Goal: Task Accomplishment & Management: Use online tool/utility

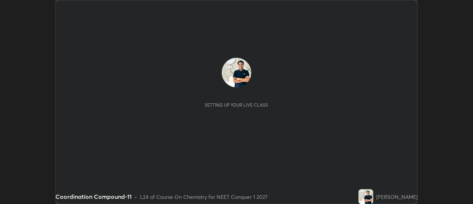
scroll to position [204, 473]
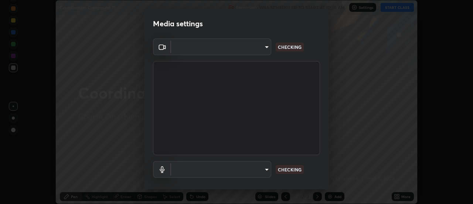
type input "dff715f2b8103cd99efd98edb1208d423aa6cea85c5a492e25875cbf54650d32"
type input "default"
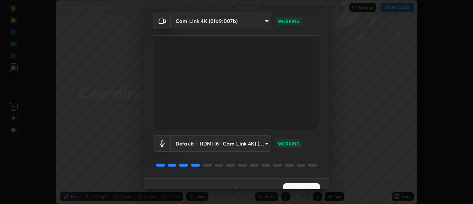
scroll to position [34, 0]
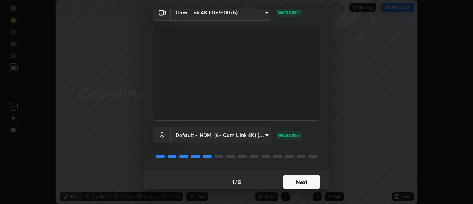
click at [308, 181] on button "Next" at bounding box center [301, 182] width 37 height 15
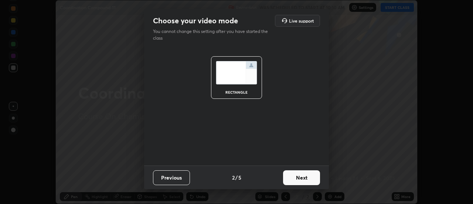
click at [307, 178] on button "Next" at bounding box center [301, 177] width 37 height 15
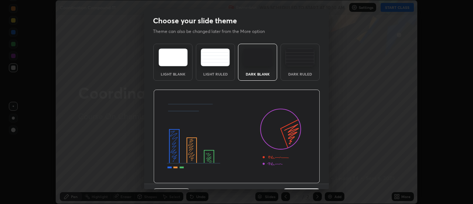
scroll to position [17, 0]
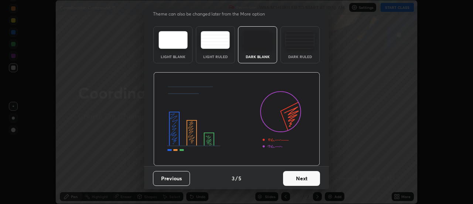
click at [310, 176] on button "Next" at bounding box center [301, 178] width 37 height 15
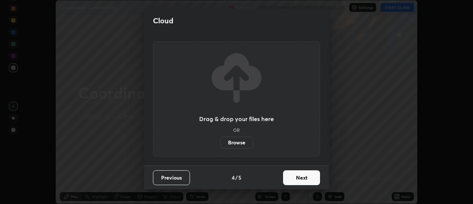
click at [310, 177] on button "Next" at bounding box center [301, 177] width 37 height 15
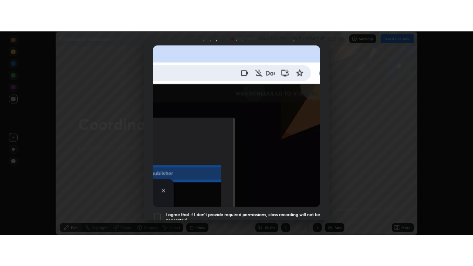
scroll to position [190, 0]
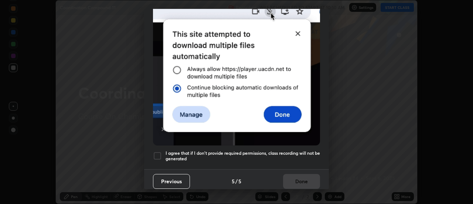
click at [297, 150] on h5 "I agree that if I don't provide required permissions, class recording will not …" at bounding box center [243, 155] width 155 height 11
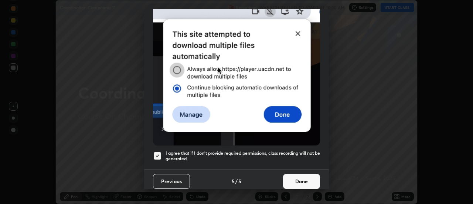
click at [301, 176] on button "Done" at bounding box center [301, 181] width 37 height 15
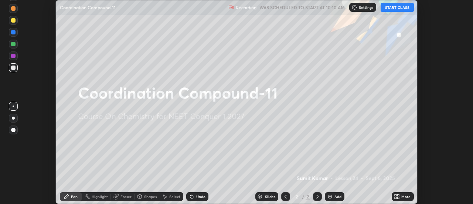
click at [398, 195] on icon at bounding box center [399, 195] width 2 height 2
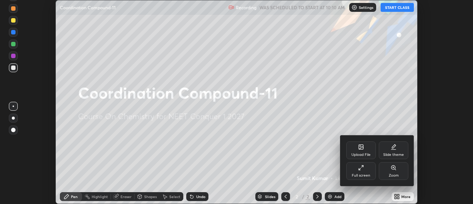
click at [360, 168] on icon at bounding box center [361, 168] width 6 height 6
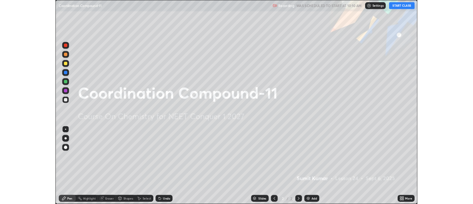
scroll to position [266, 473]
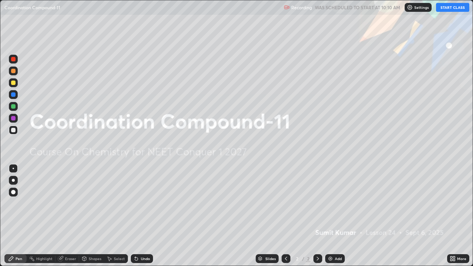
click at [448, 6] on button "START CLASS" at bounding box center [452, 7] width 33 height 9
click at [332, 203] on img at bounding box center [331, 259] width 6 height 6
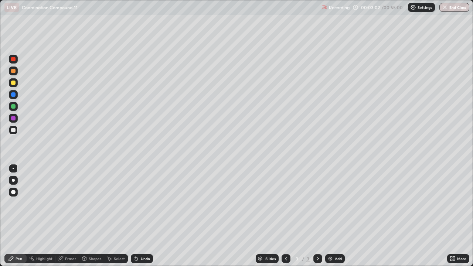
click at [143, 203] on div "Undo" at bounding box center [145, 259] width 9 height 4
click at [139, 203] on div "Undo" at bounding box center [142, 258] width 22 height 9
click at [63, 203] on icon at bounding box center [61, 259] width 6 height 6
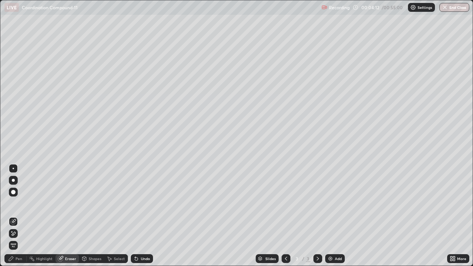
click at [17, 203] on div "Pen" at bounding box center [19, 259] width 7 height 4
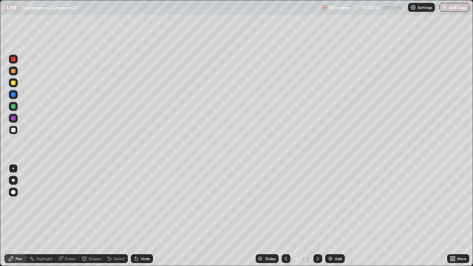
click at [60, 203] on icon at bounding box center [60, 259] width 5 height 5
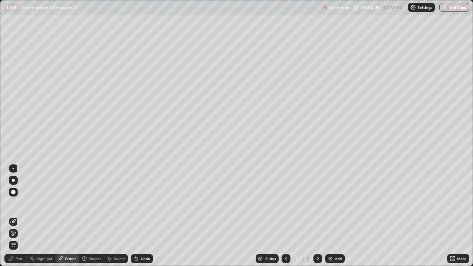
click at [19, 203] on div "Pen" at bounding box center [19, 259] width 7 height 4
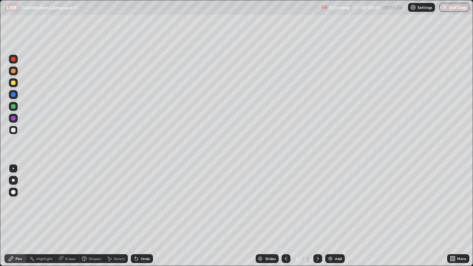
click at [145, 203] on div "Undo" at bounding box center [145, 259] width 9 height 4
click at [332, 203] on img at bounding box center [331, 259] width 6 height 6
click at [139, 203] on div "Undo" at bounding box center [142, 258] width 22 height 9
click at [142, 203] on div "Undo" at bounding box center [145, 259] width 9 height 4
click at [139, 203] on div "Undo" at bounding box center [142, 258] width 22 height 9
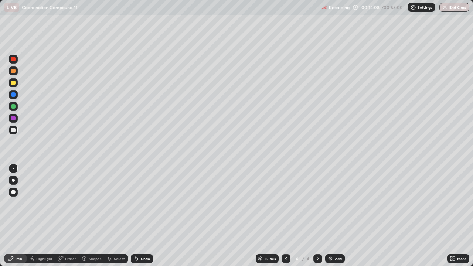
click at [335, 203] on div "Add" at bounding box center [338, 259] width 7 height 4
click at [63, 203] on div "Eraser" at bounding box center [67, 258] width 24 height 9
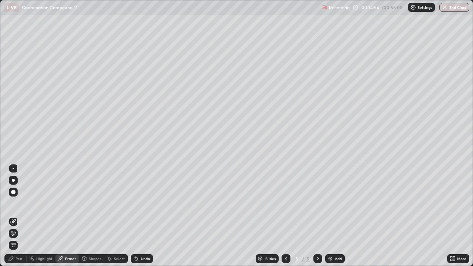
click at [67, 203] on div "Eraser" at bounding box center [67, 258] width 24 height 9
click at [15, 203] on icon at bounding box center [14, 234] width 4 height 4
click at [286, 203] on icon at bounding box center [286, 259] width 6 height 6
click at [329, 203] on img at bounding box center [331, 259] width 6 height 6
click at [17, 203] on div "Pen" at bounding box center [19, 259] width 7 height 4
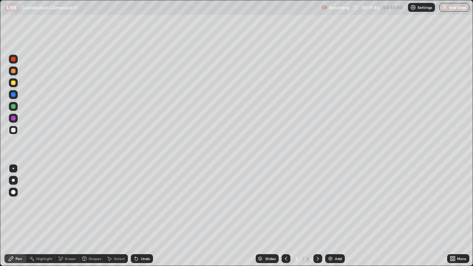
click at [145, 203] on div "Undo" at bounding box center [145, 259] width 9 height 4
click at [331, 203] on img at bounding box center [331, 259] width 6 height 6
click at [136, 203] on icon at bounding box center [136, 259] width 3 height 3
click at [317, 203] on icon at bounding box center [318, 259] width 6 height 6
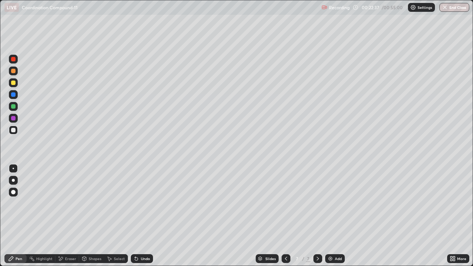
click at [90, 203] on div "Shapes" at bounding box center [95, 259] width 13 height 4
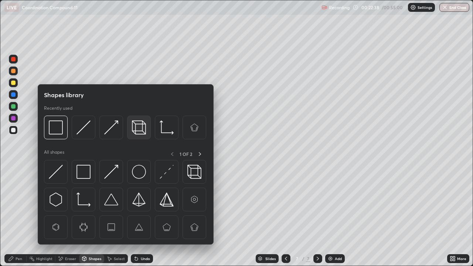
click at [138, 132] on img at bounding box center [139, 128] width 14 height 14
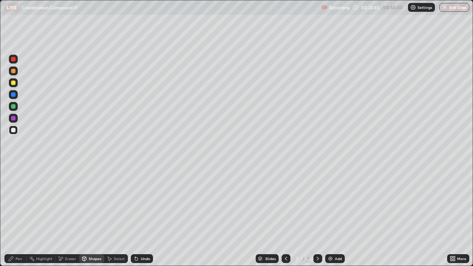
click at [17, 85] on div at bounding box center [13, 82] width 9 height 9
click at [21, 203] on div "Pen" at bounding box center [19, 259] width 7 height 4
click at [16, 194] on div at bounding box center [13, 192] width 9 height 9
click at [15, 108] on div at bounding box center [13, 106] width 4 height 4
click at [13, 180] on div at bounding box center [13, 180] width 3 height 3
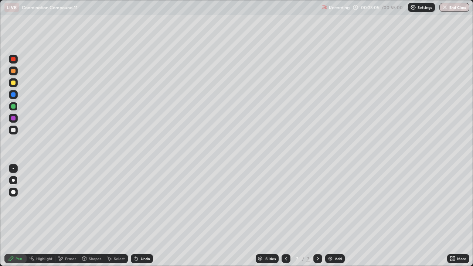
click at [90, 203] on div "Shapes" at bounding box center [95, 259] width 13 height 4
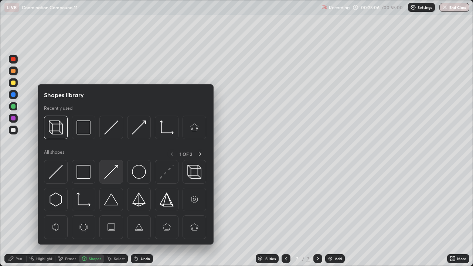
click at [111, 174] on img at bounding box center [111, 172] width 14 height 14
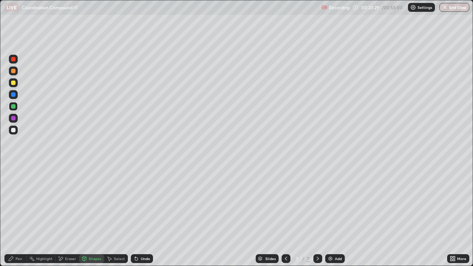
click at [20, 203] on div "Pen" at bounding box center [19, 259] width 7 height 4
click at [14, 131] on div at bounding box center [13, 130] width 4 height 4
click at [13, 169] on div at bounding box center [13, 168] width 1 height 1
click at [65, 203] on div "Eraser" at bounding box center [70, 259] width 11 height 4
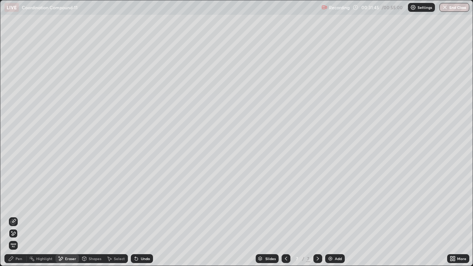
click at [328, 203] on img at bounding box center [331, 259] width 6 height 6
click at [13, 203] on icon at bounding box center [11, 259] width 4 height 4
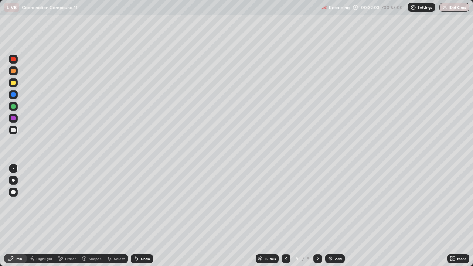
click at [135, 203] on icon at bounding box center [136, 259] width 3 height 3
click at [91, 203] on div "Shapes" at bounding box center [91, 258] width 25 height 9
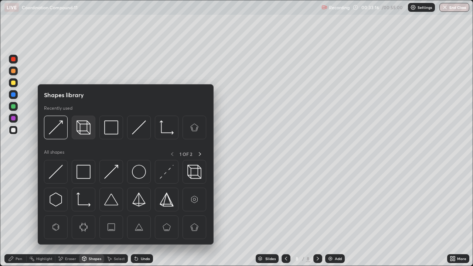
click at [87, 131] on img at bounding box center [84, 128] width 14 height 14
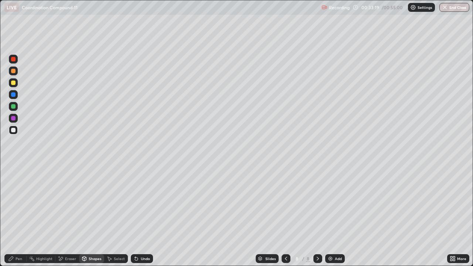
click at [14, 108] on div at bounding box center [13, 106] width 4 height 4
click at [12, 84] on div at bounding box center [13, 83] width 4 height 4
click at [18, 203] on div "Pen" at bounding box center [15, 258] width 22 height 9
click at [14, 191] on div at bounding box center [13, 192] width 4 height 4
click at [92, 203] on div "Shapes" at bounding box center [95, 259] width 13 height 4
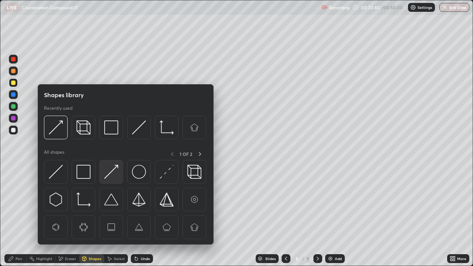
click at [110, 175] on img at bounding box center [111, 172] width 14 height 14
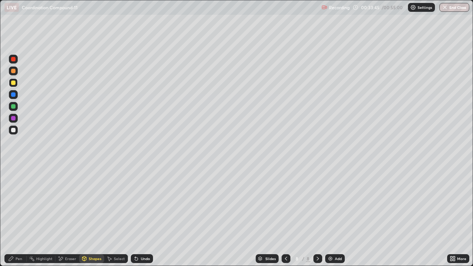
click at [135, 203] on icon at bounding box center [136, 259] width 3 height 3
click at [14, 106] on div at bounding box center [13, 106] width 4 height 4
click at [22, 203] on div "Pen" at bounding box center [15, 258] width 22 height 9
click at [13, 169] on div at bounding box center [13, 168] width 1 height 1
click at [95, 203] on div "Shapes" at bounding box center [95, 259] width 13 height 4
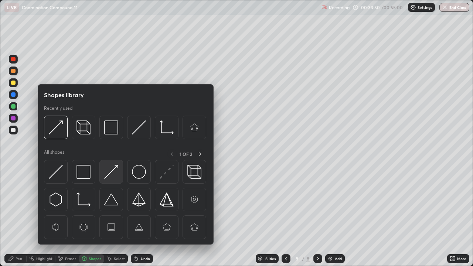
click at [112, 175] on img at bounding box center [111, 172] width 14 height 14
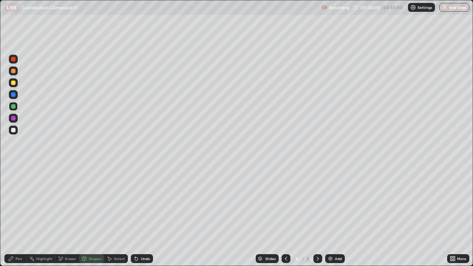
click at [136, 203] on icon at bounding box center [136, 259] width 3 height 3
click at [16, 203] on div "Pen" at bounding box center [19, 259] width 7 height 4
click at [135, 203] on icon at bounding box center [136, 259] width 3 height 3
click at [91, 203] on div "Shapes" at bounding box center [95, 259] width 13 height 4
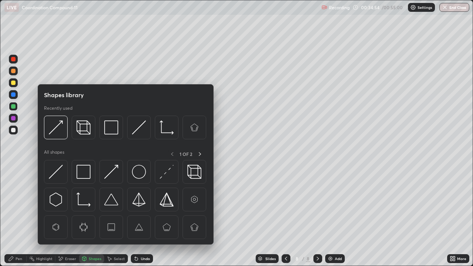
click at [66, 203] on div "Eraser" at bounding box center [67, 258] width 24 height 9
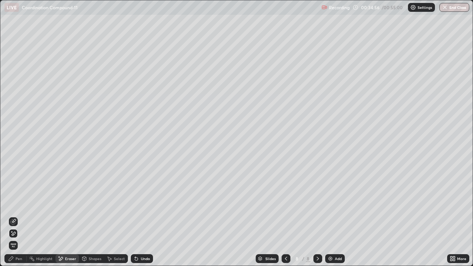
click at [17, 203] on div "Pen" at bounding box center [19, 259] width 7 height 4
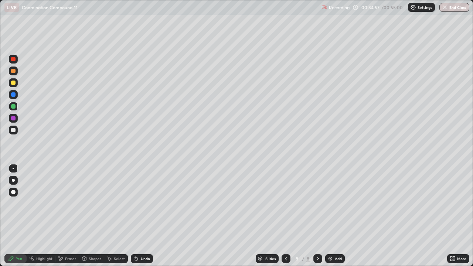
click at [13, 131] on div at bounding box center [13, 130] width 4 height 4
click at [137, 203] on icon at bounding box center [136, 259] width 6 height 6
click at [142, 203] on div "Undo" at bounding box center [145, 259] width 9 height 4
click at [144, 203] on div "Undo" at bounding box center [145, 259] width 9 height 4
click at [64, 203] on div "Eraser" at bounding box center [67, 258] width 24 height 9
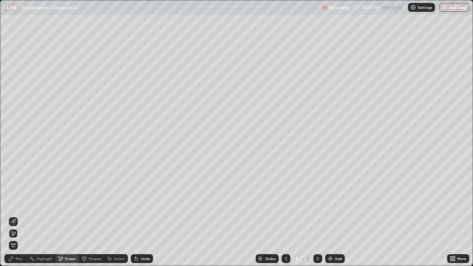
click at [142, 203] on div "Undo" at bounding box center [145, 259] width 9 height 4
click at [135, 203] on icon at bounding box center [136, 259] width 3 height 3
click at [141, 203] on div "Undo" at bounding box center [145, 259] width 9 height 4
click at [138, 203] on div "Undo" at bounding box center [142, 258] width 22 height 9
click at [136, 203] on icon at bounding box center [136, 259] width 3 height 3
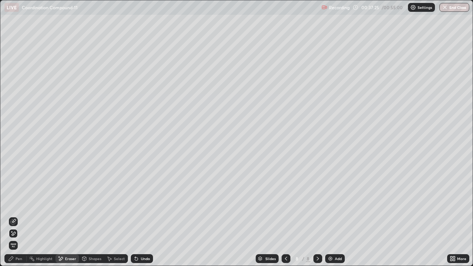
click at [135, 203] on icon at bounding box center [136, 259] width 3 height 3
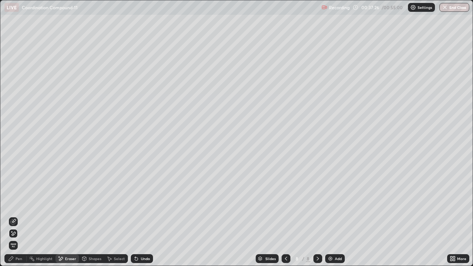
click at [135, 203] on icon at bounding box center [136, 259] width 3 height 3
click at [135, 203] on icon at bounding box center [135, 258] width 1 height 1
click at [24, 203] on div "Pen" at bounding box center [15, 258] width 22 height 9
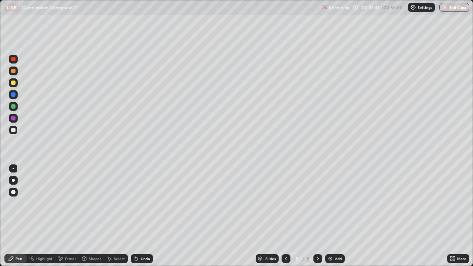
click at [139, 203] on div "Undo" at bounding box center [142, 258] width 22 height 9
click at [332, 203] on img at bounding box center [331, 259] width 6 height 6
click at [138, 203] on icon at bounding box center [136, 259] width 6 height 6
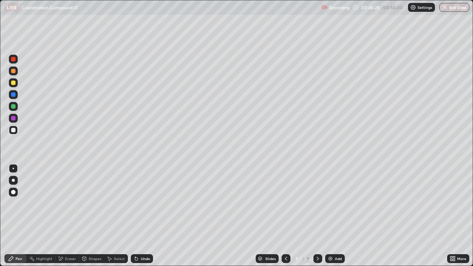
click at [139, 203] on div "Undo" at bounding box center [142, 258] width 22 height 9
click at [138, 203] on icon at bounding box center [136, 259] width 6 height 6
click at [141, 203] on div "Undo" at bounding box center [145, 259] width 9 height 4
click at [141, 203] on div "Undo" at bounding box center [142, 258] width 22 height 9
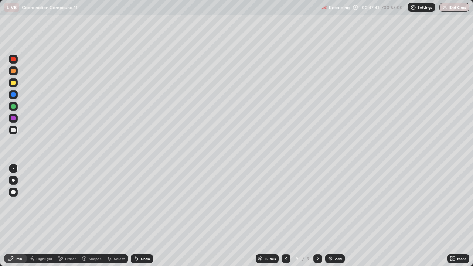
click at [331, 203] on img at bounding box center [331, 259] width 6 height 6
click at [13, 83] on div at bounding box center [13, 83] width 4 height 4
click at [141, 203] on div "Undo" at bounding box center [142, 258] width 22 height 9
click at [141, 203] on div "Undo" at bounding box center [145, 259] width 9 height 4
click at [139, 203] on div "Undo" at bounding box center [142, 258] width 22 height 9
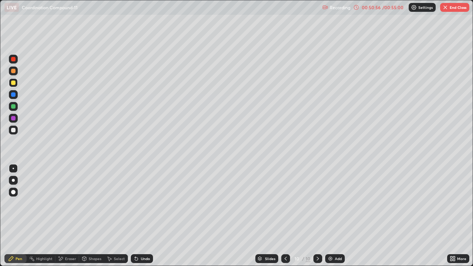
click at [13, 106] on div at bounding box center [13, 106] width 4 height 4
click at [135, 203] on icon at bounding box center [136, 259] width 3 height 3
click at [89, 203] on div "Shapes" at bounding box center [95, 259] width 13 height 4
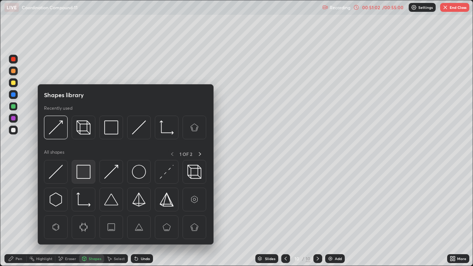
click at [85, 170] on img at bounding box center [84, 172] width 14 height 14
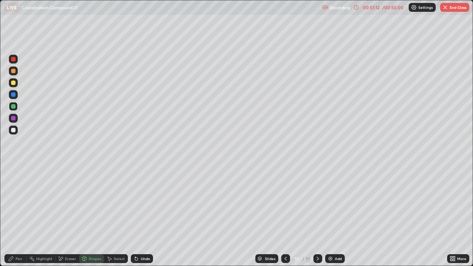
click at [20, 203] on div "Pen" at bounding box center [15, 258] width 22 height 9
click at [89, 203] on div "Shapes" at bounding box center [95, 259] width 13 height 4
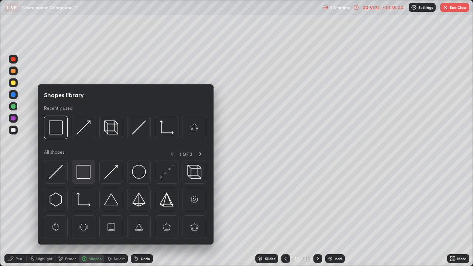
click at [84, 175] on img at bounding box center [84, 172] width 14 height 14
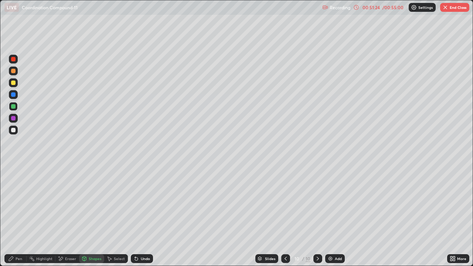
click at [14, 60] on div at bounding box center [13, 59] width 4 height 4
click at [93, 203] on div "Shapes" at bounding box center [95, 259] width 13 height 4
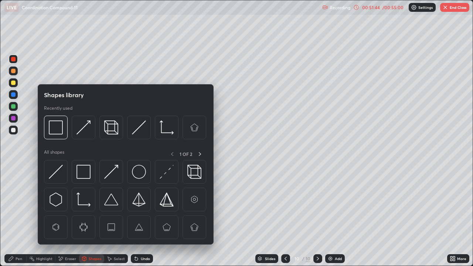
click at [14, 95] on div at bounding box center [13, 94] width 4 height 4
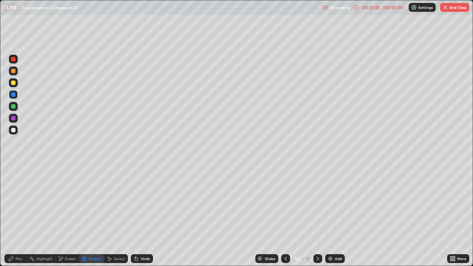
click at [14, 107] on div at bounding box center [13, 106] width 4 height 4
click at [14, 71] on div at bounding box center [13, 71] width 4 height 4
click at [12, 130] on div at bounding box center [13, 130] width 4 height 4
click at [19, 203] on div "Pen" at bounding box center [19, 259] width 7 height 4
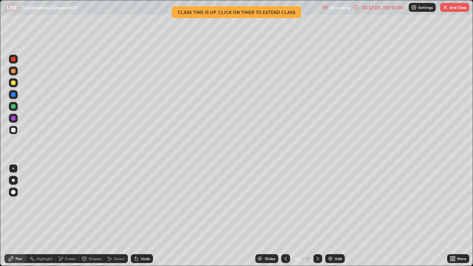
click at [451, 9] on button "End Class" at bounding box center [454, 7] width 29 height 9
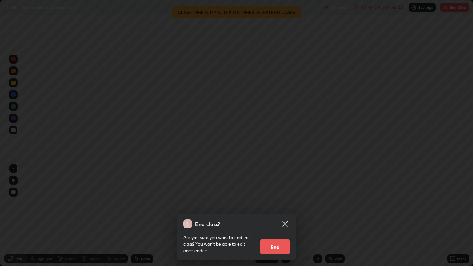
click at [283, 203] on button "End" at bounding box center [275, 247] width 30 height 15
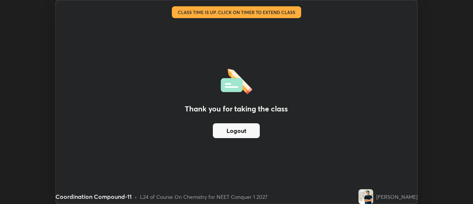
scroll to position [36770, 36501]
